Goal: Complete application form: Complete application form

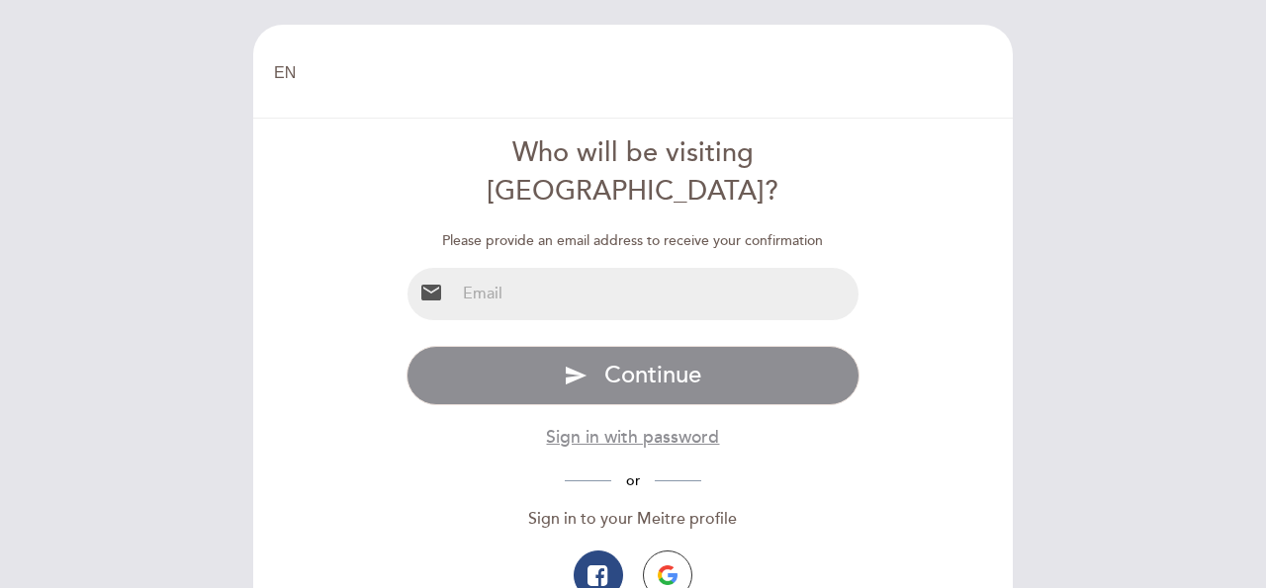
click at [628, 268] on input "email" at bounding box center [657, 294] width 404 height 52
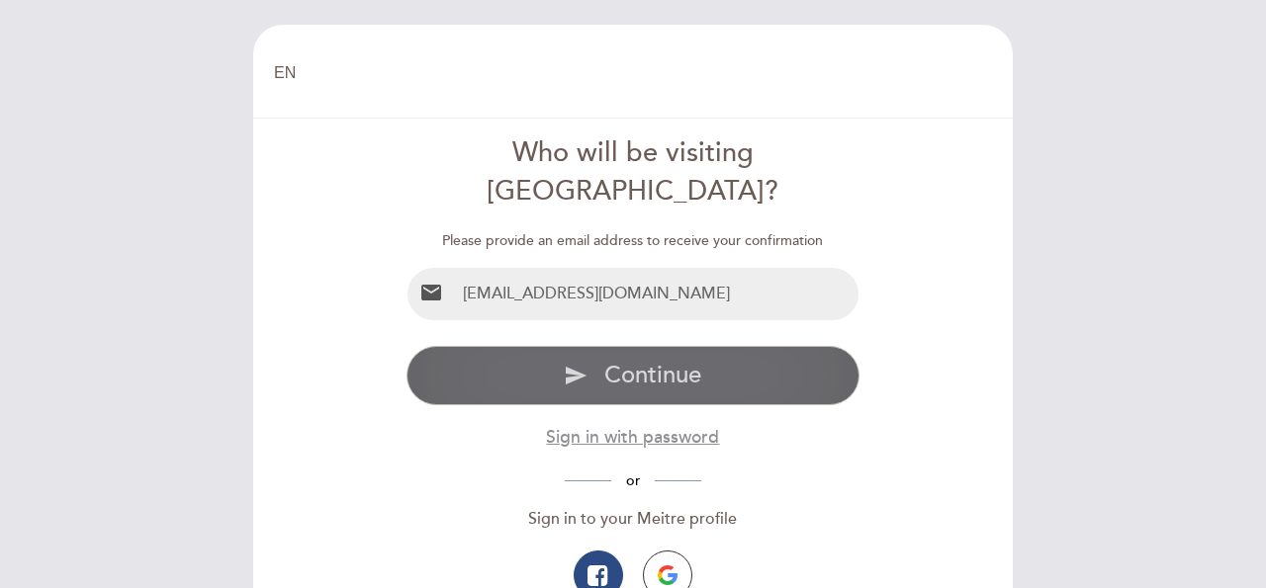
type input "[EMAIL_ADDRESS][DOMAIN_NAME]"
click at [656, 361] on span "Continue" at bounding box center [652, 375] width 97 height 29
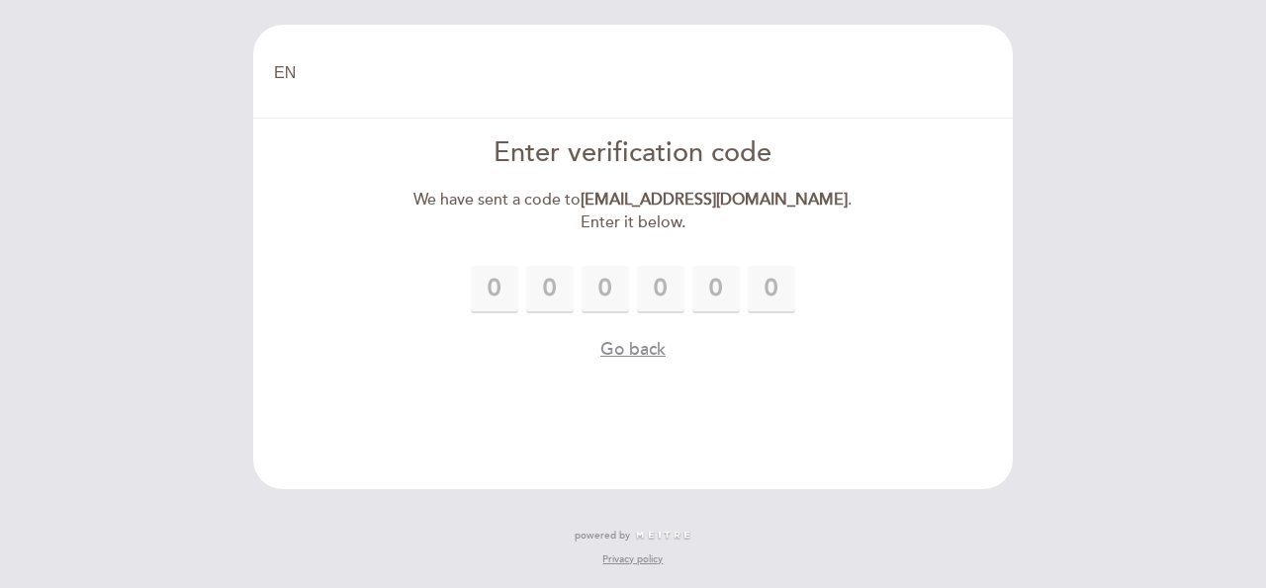
type input "4"
type input "3"
type input "0"
type input "6"
type input "7"
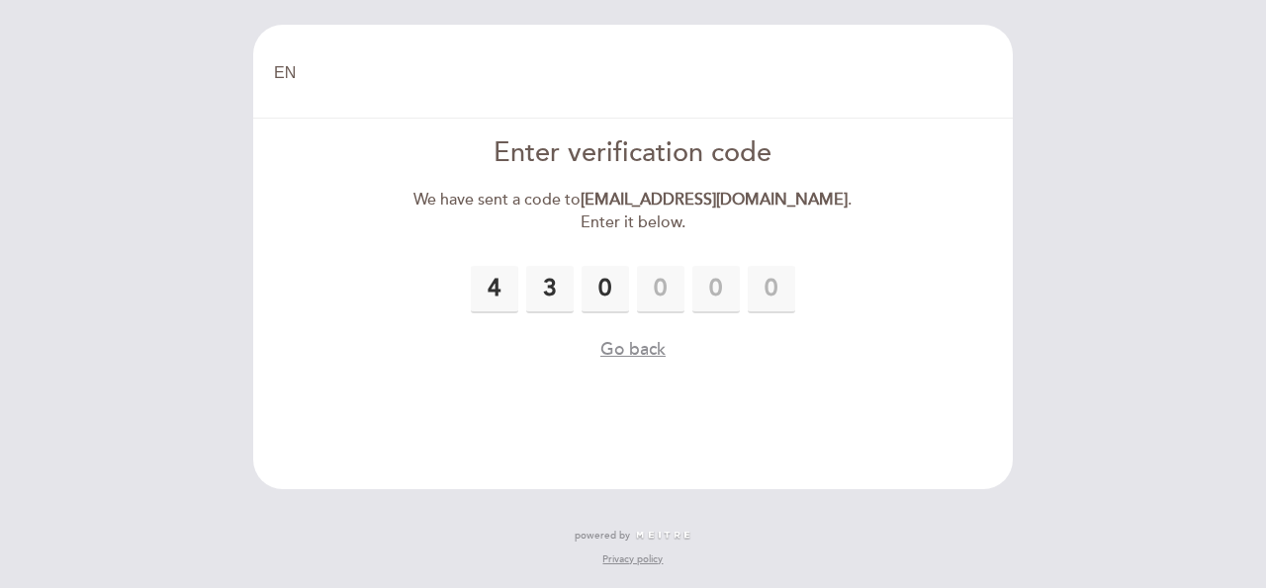
type input "7"
click at [640, 349] on button "Go back" at bounding box center [632, 349] width 65 height 25
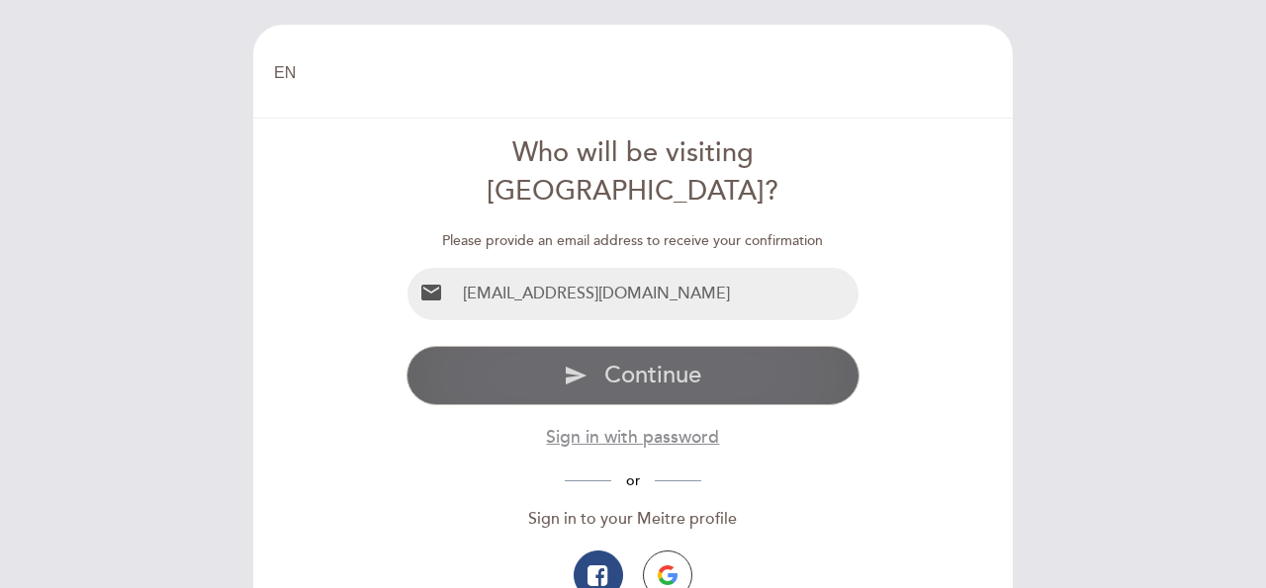
click at [683, 346] on button "send Continue" at bounding box center [633, 375] width 454 height 59
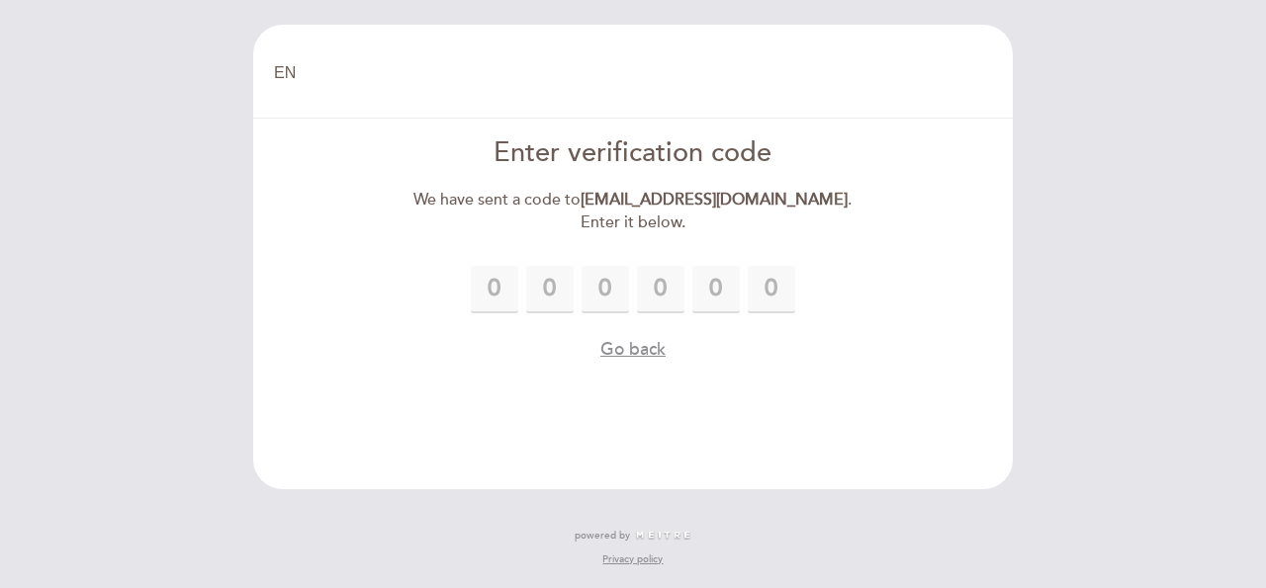
type input "9"
type input "3"
type input "4"
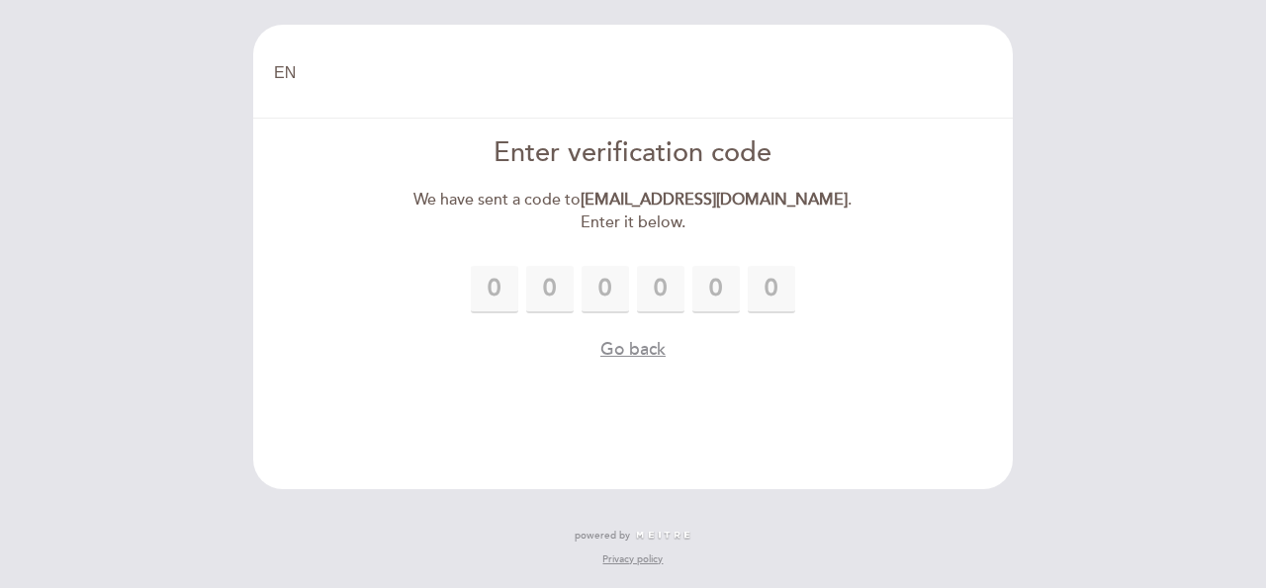
type input "6"
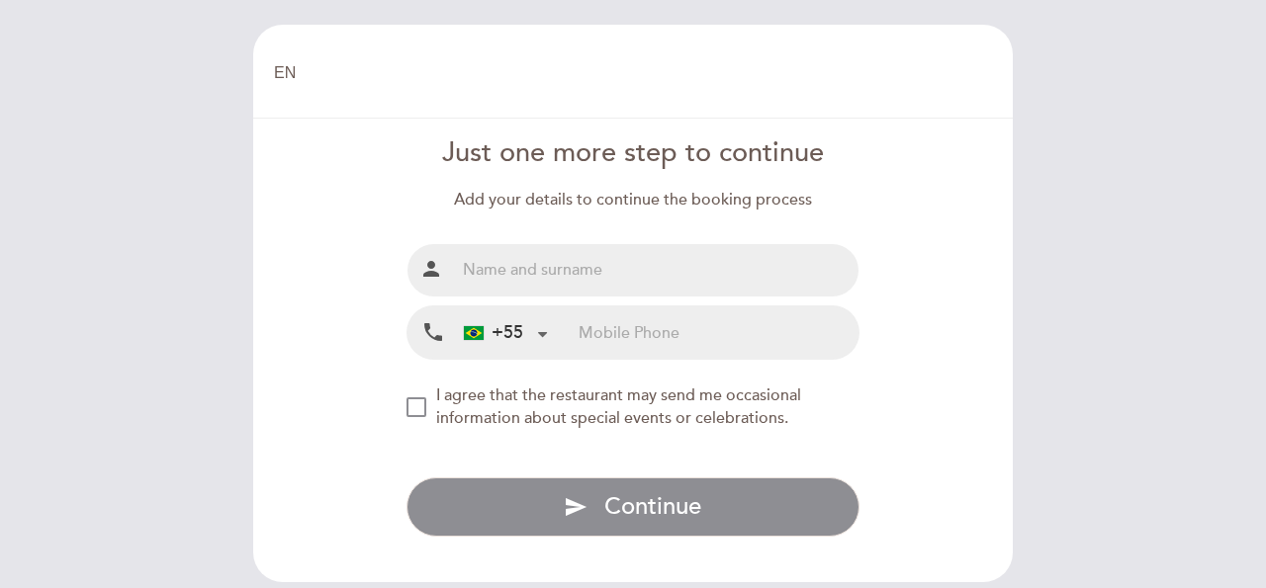
click at [613, 266] on input "text" at bounding box center [657, 270] width 404 height 52
type input "[PERSON_NAME]"
click at [677, 320] on input "tel" at bounding box center [718, 332] width 280 height 52
type input "91991224185"
click at [424, 402] on div "NEW_MODAL_AGREE_RESTAURANT_SEND_OCCASIONAL_INFO" at bounding box center [416, 407] width 20 height 20
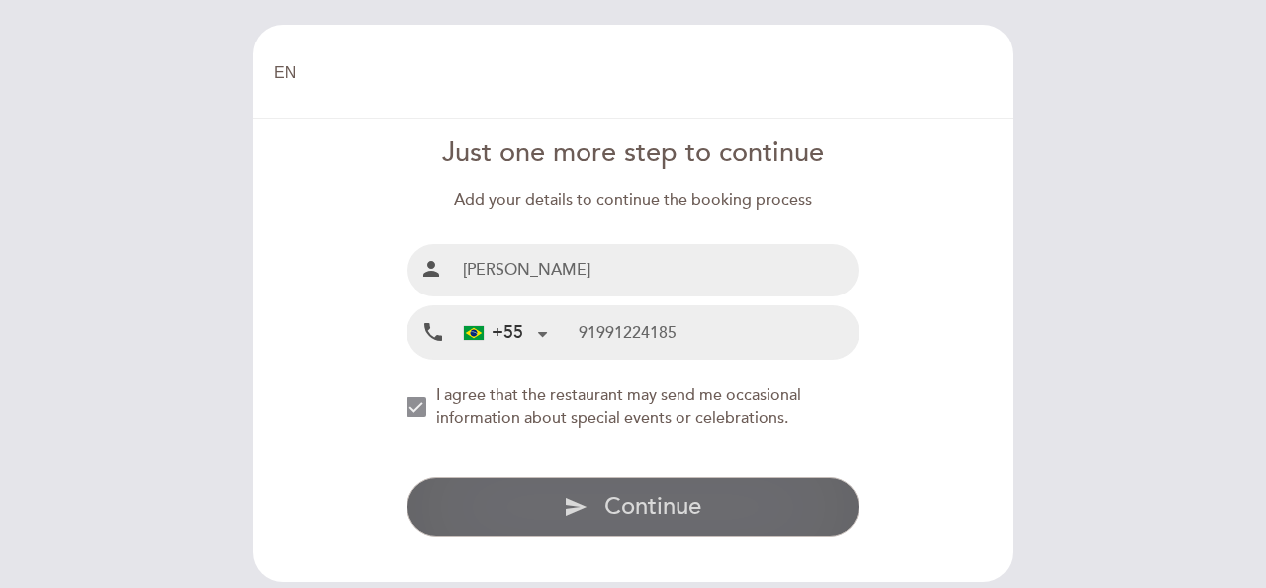
click at [653, 502] on span "Continue" at bounding box center [652, 506] width 97 height 29
